Goal: Task Accomplishment & Management: Use online tool/utility

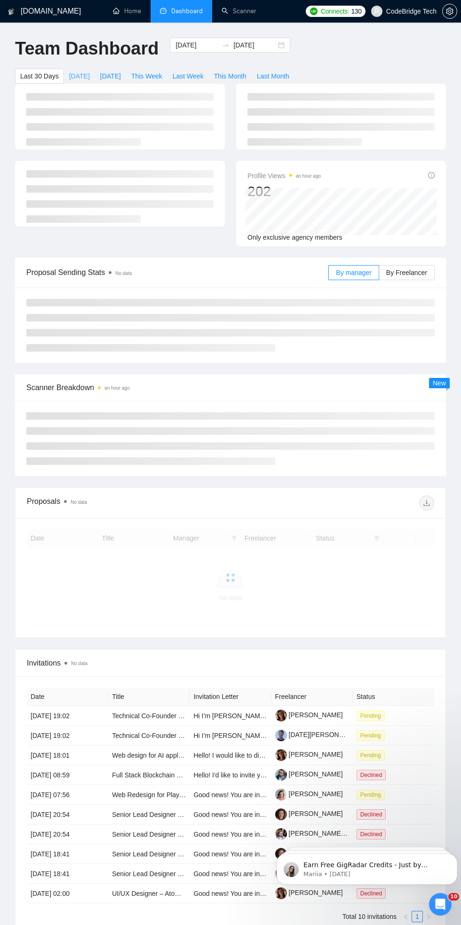
click at [78, 76] on span "[DATE]" at bounding box center [79, 76] width 21 height 10
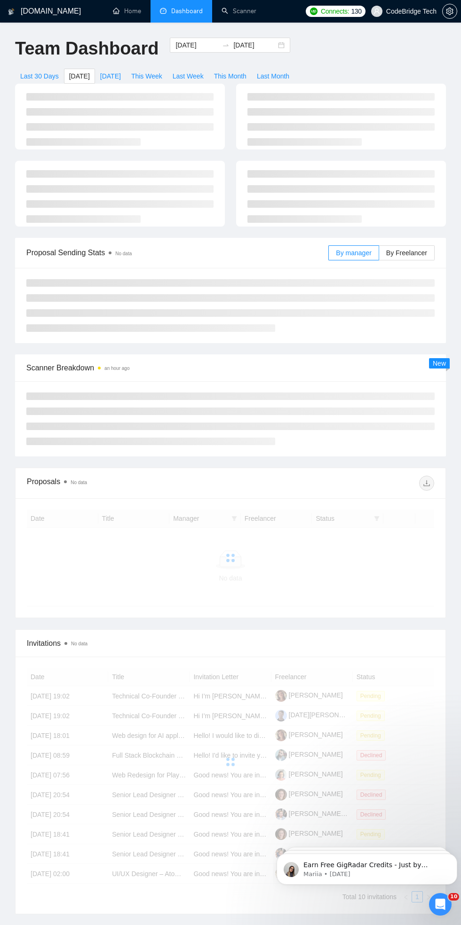
type input "[DATE]"
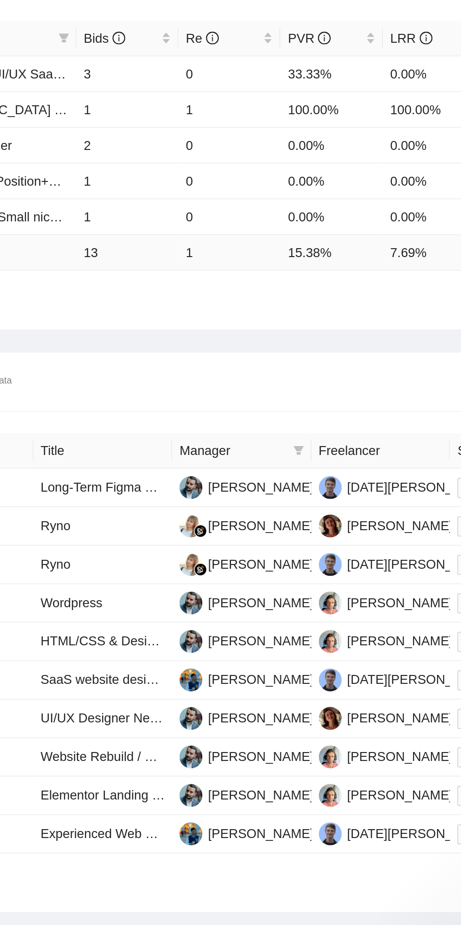
scroll to position [175, 0]
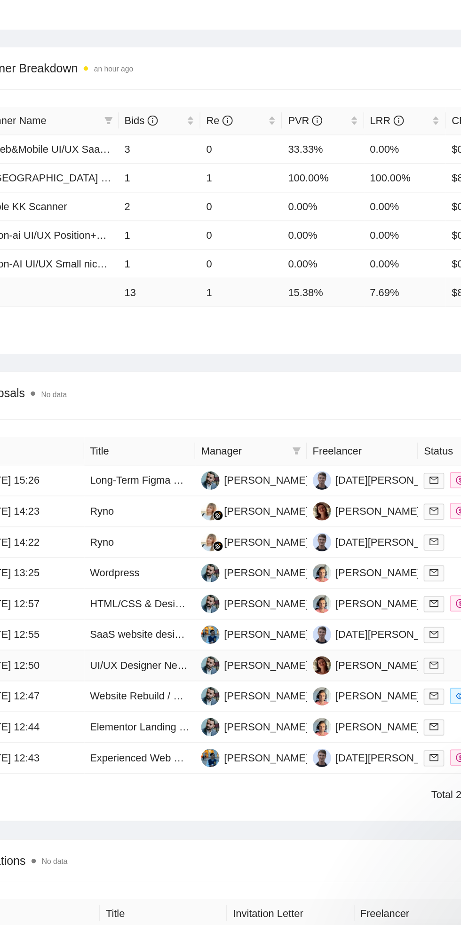
click at [88, 668] on td "[DATE] 12:50" at bounding box center [62, 678] width 71 height 20
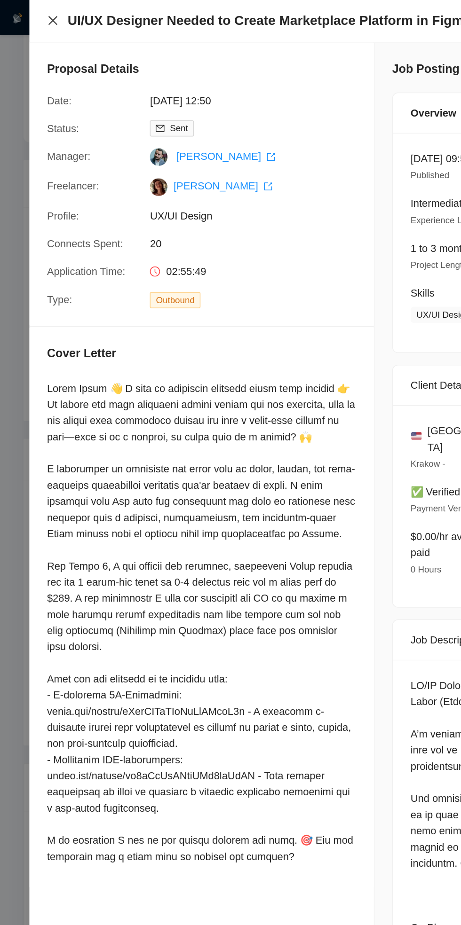
click at [34, 13] on icon "close" at bounding box center [34, 13] width 6 height 6
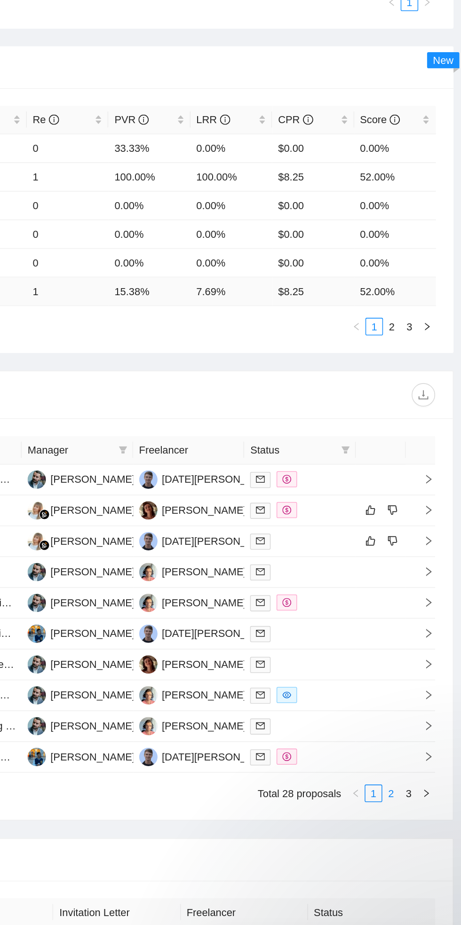
click at [405, 760] on link "2" at bounding box center [406, 760] width 10 height 10
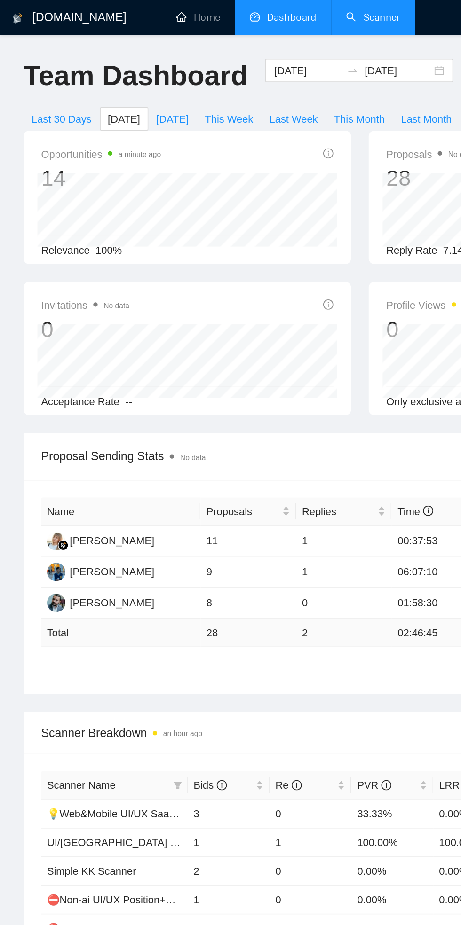
click at [233, 22] on li "Scanner" at bounding box center [239, 11] width 54 height 23
click at [228, 12] on link "Scanner" at bounding box center [238, 11] width 35 height 8
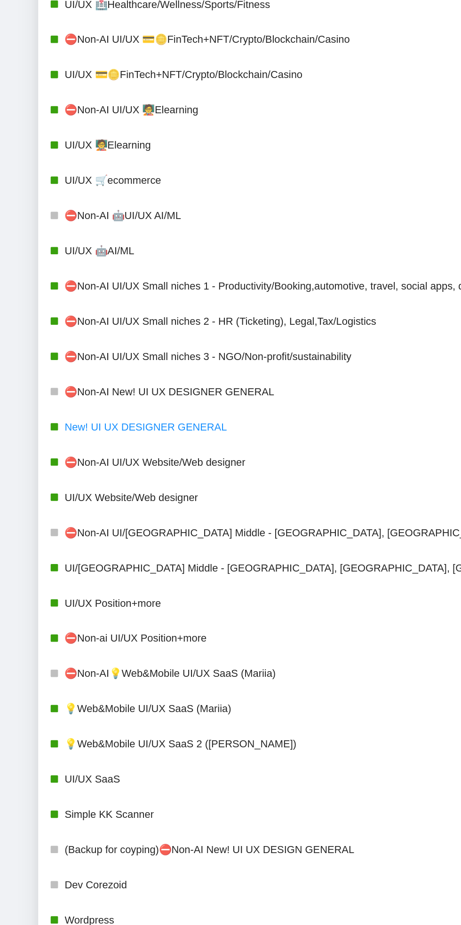
click at [50, 364] on link "New! UI UX DESIGNER GENERAL" at bounding box center [282, 364] width 482 height 19
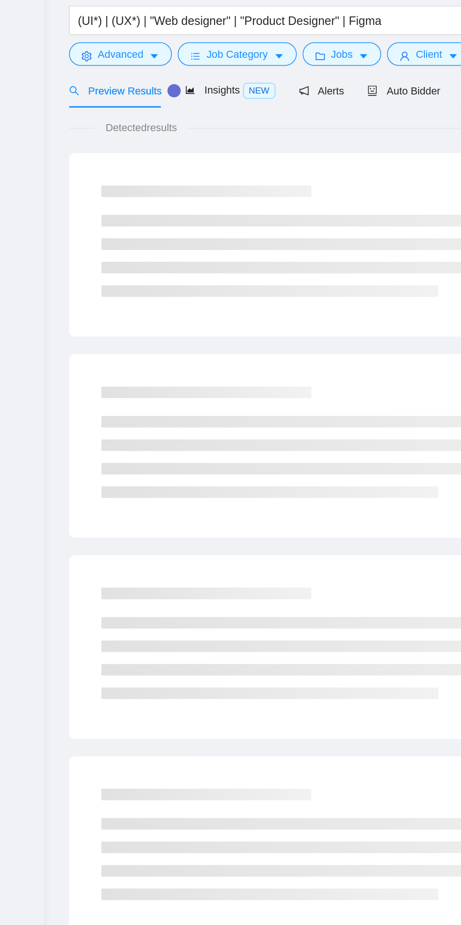
click at [10, 367] on div "New Scanner My Scanners" at bounding box center [14, 464] width 28 height 854
click at [251, 152] on span "Auto Bidder" at bounding box center [267, 149] width 47 height 8
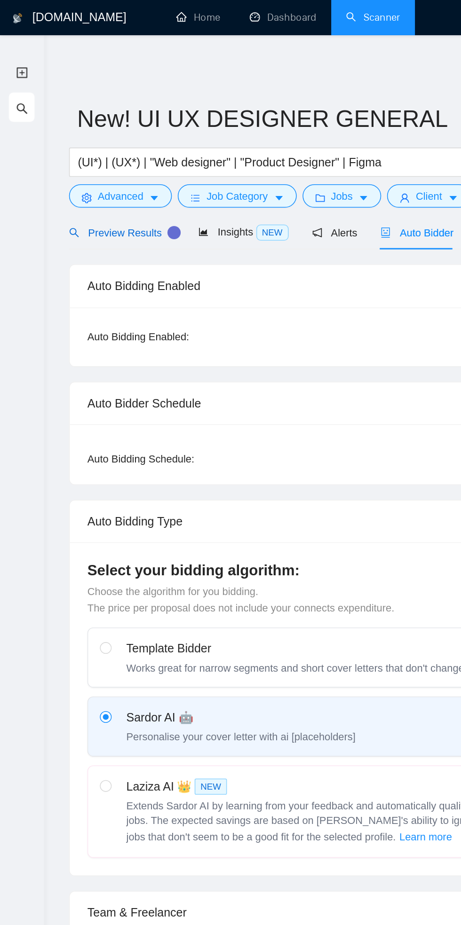
click at [62, 149] on span "Preview Results" at bounding box center [78, 149] width 68 height 8
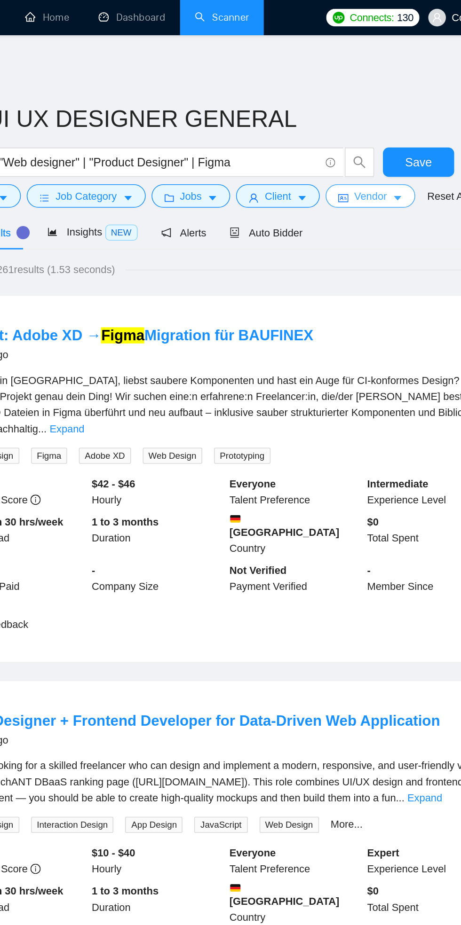
click at [337, 126] on span "Vendor" at bounding box center [333, 125] width 21 height 10
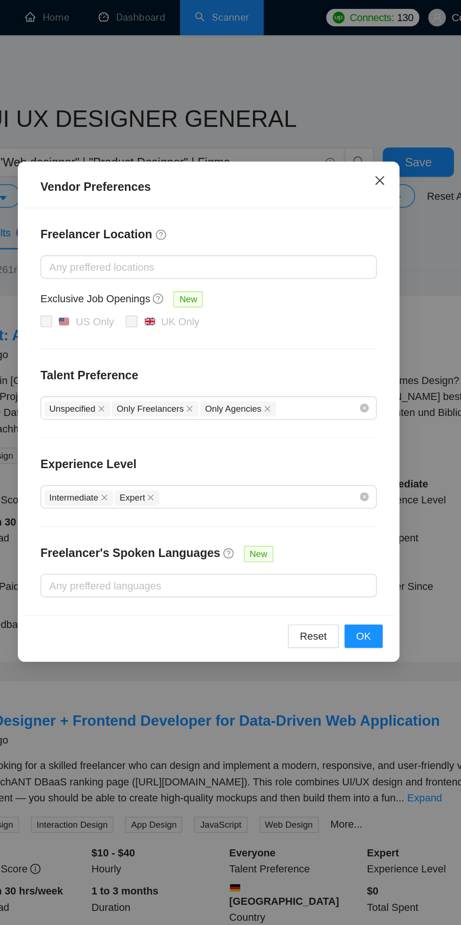
click at [338, 117] on icon "close" at bounding box center [340, 116] width 6 height 6
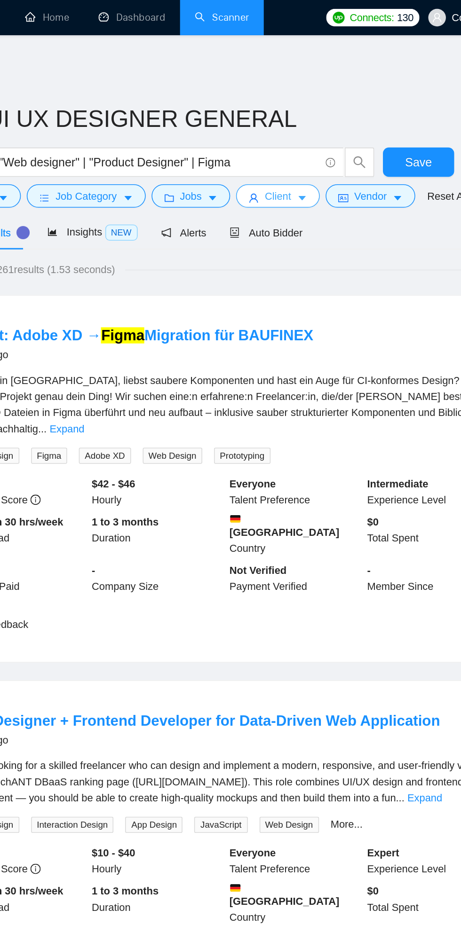
click at [289, 126] on icon "caret-down" at bounding box center [290, 127] width 5 height 3
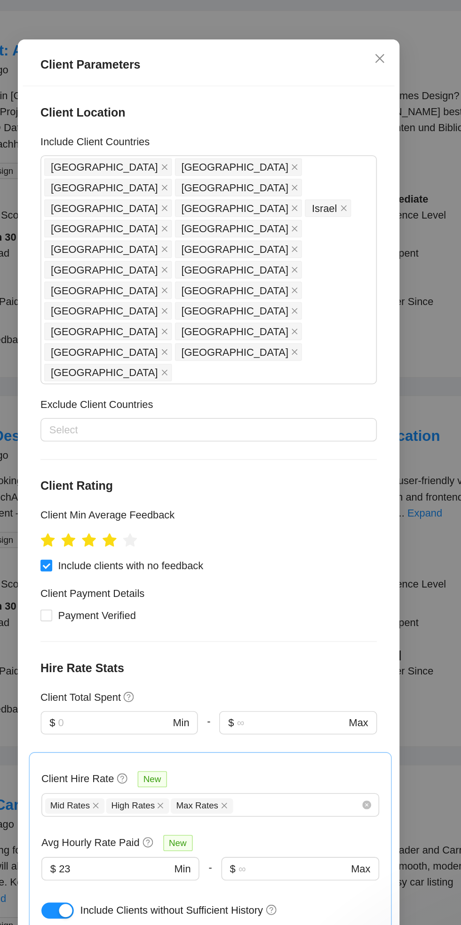
scroll to position [24, 0]
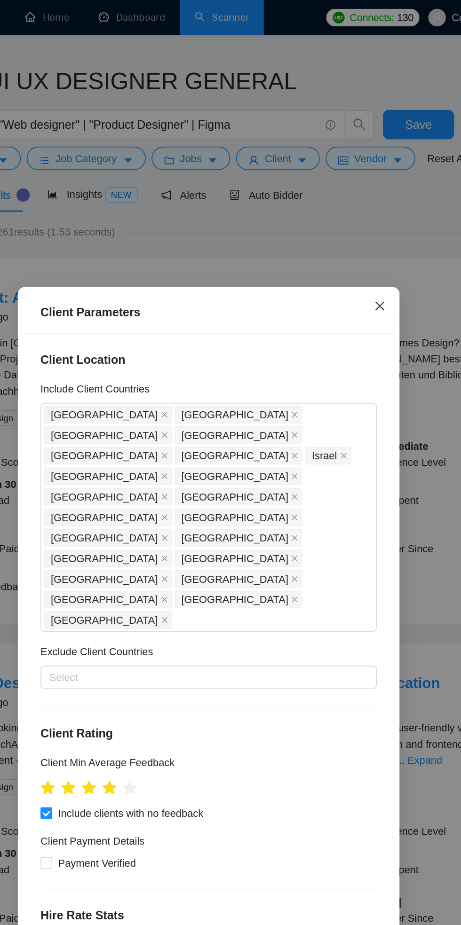
click at [342, 209] on span "Close" at bounding box center [339, 196] width 25 height 25
